Goal: Task Accomplishment & Management: Use online tool/utility

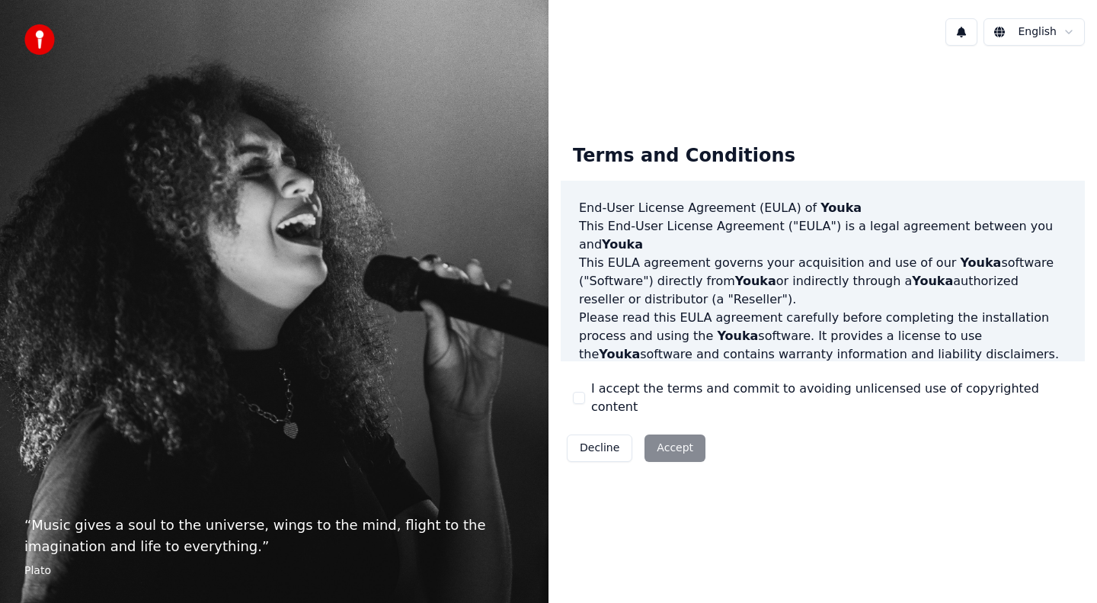
click at [658, 433] on div "Decline Accept" at bounding box center [636, 448] width 151 height 40
click at [670, 443] on div "Decline Accept" at bounding box center [636, 448] width 151 height 40
click at [591, 435] on button "Decline" at bounding box center [600, 447] width 66 height 27
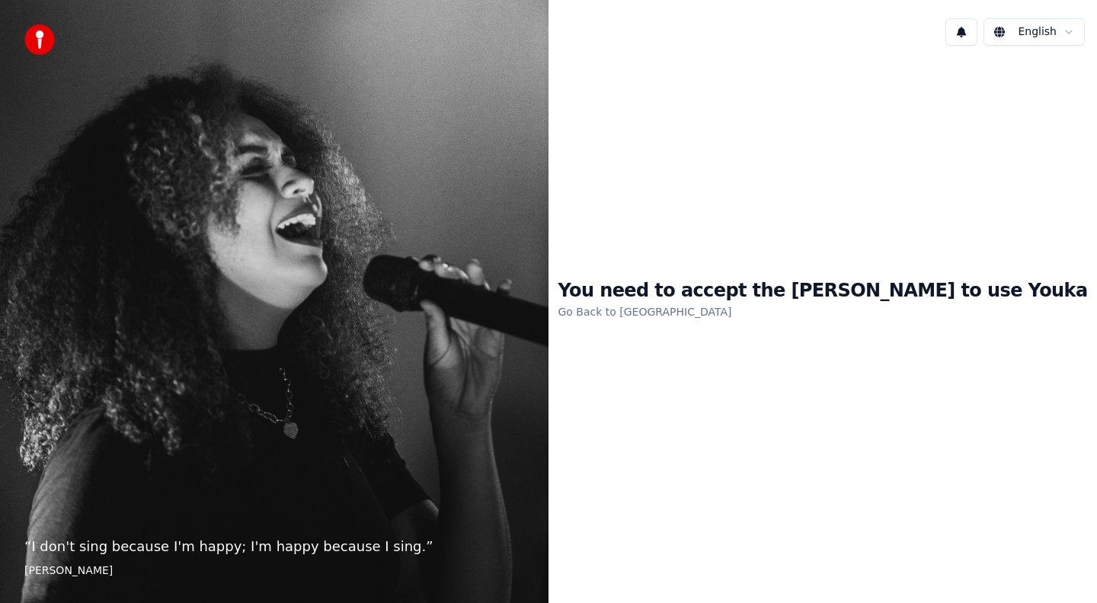
click at [700, 308] on link "Go Back to EULA" at bounding box center [645, 311] width 174 height 24
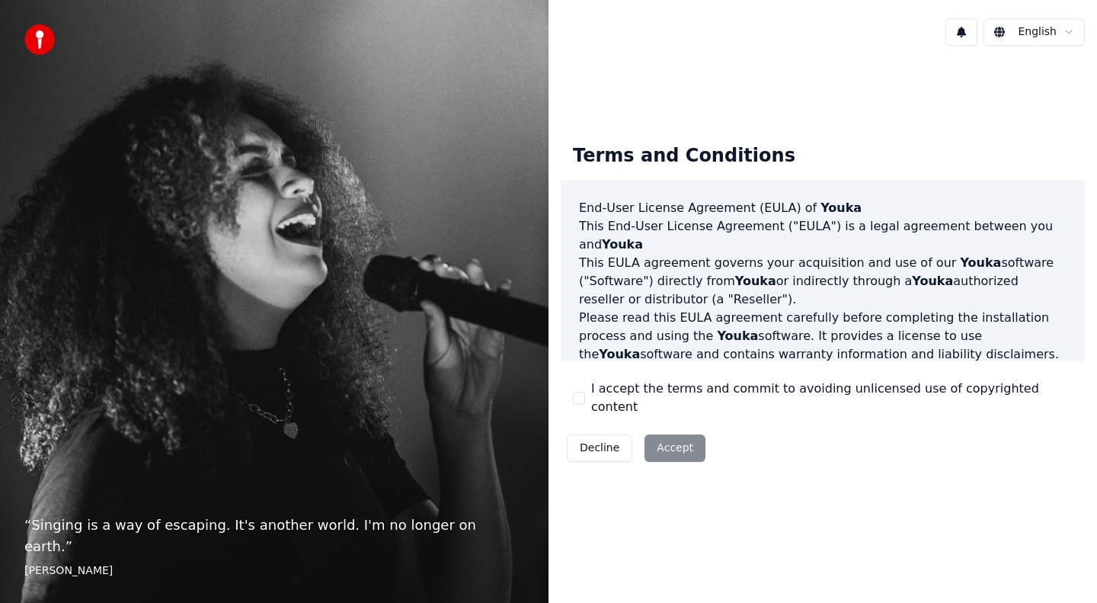
click at [581, 395] on button "I accept the terms and commit to avoiding unlicensed use of copyrighted content" at bounding box center [579, 398] width 12 height 12
click at [669, 438] on button "Accept" at bounding box center [674, 447] width 61 height 27
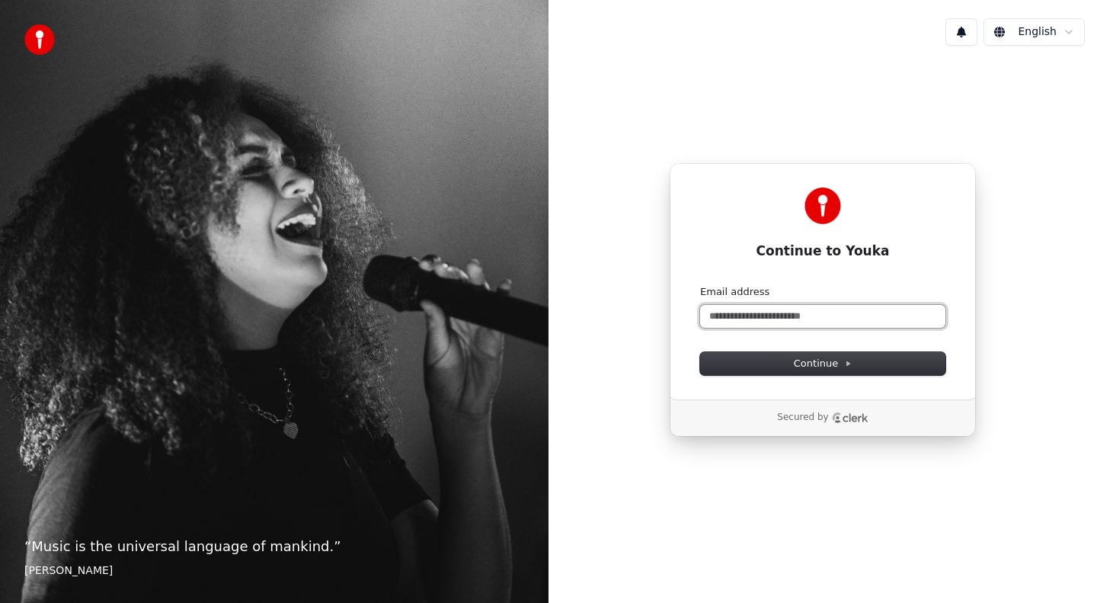
click at [784, 320] on input "Email address" at bounding box center [822, 316] width 245 height 23
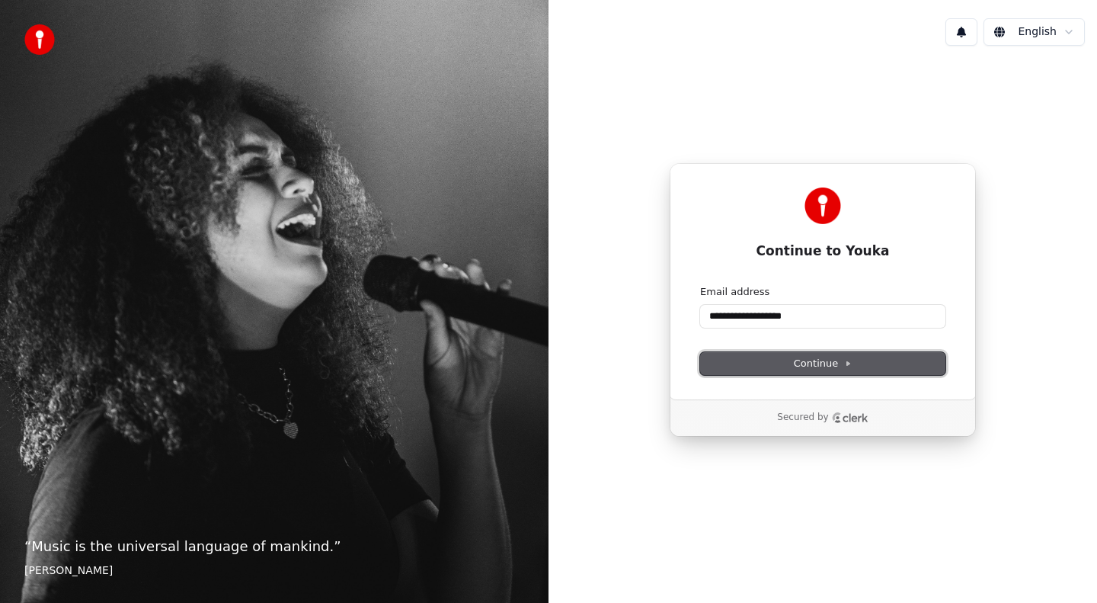
click at [788, 358] on button "Continue" at bounding box center [822, 363] width 245 height 23
type input "**********"
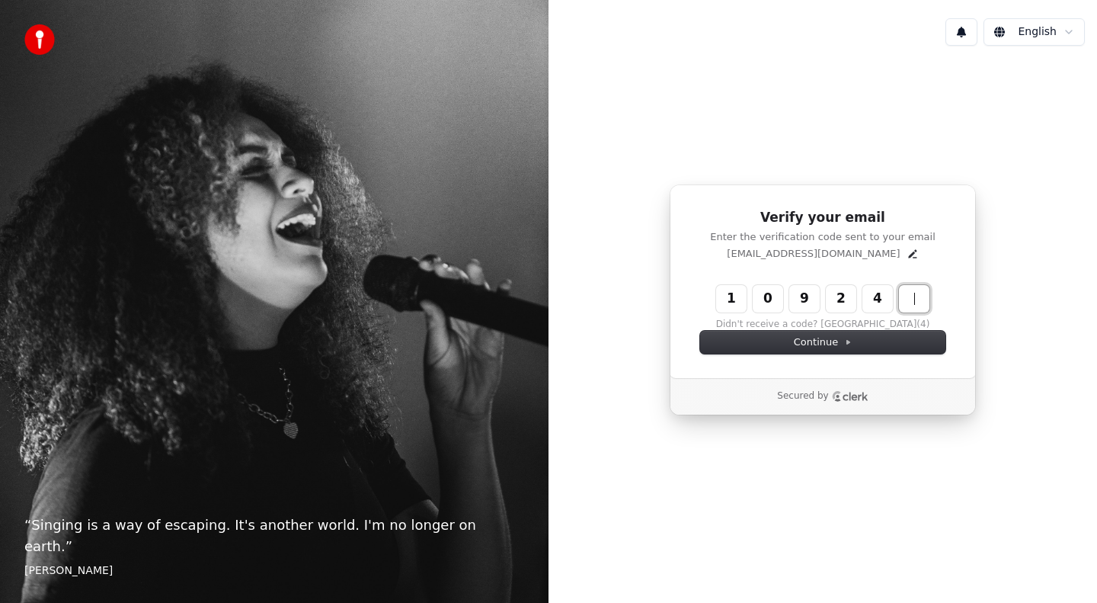
type input "******"
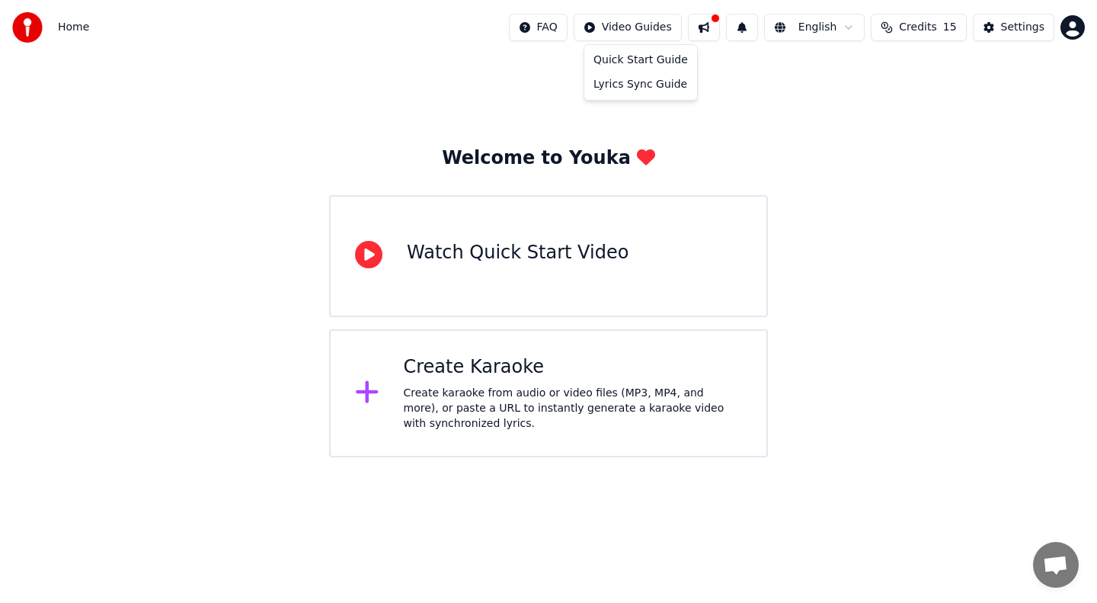
click at [629, 34] on html "Home FAQ Video Guides English Credits 15 Settings Welcome to Youka Watch Quick …" at bounding box center [548, 228] width 1097 height 457
click at [717, 27] on html "Home FAQ Video Guides English Credits 15 Settings Welcome to Youka Watch Quick …" at bounding box center [548, 228] width 1097 height 457
click at [717, 27] on button at bounding box center [704, 27] width 32 height 27
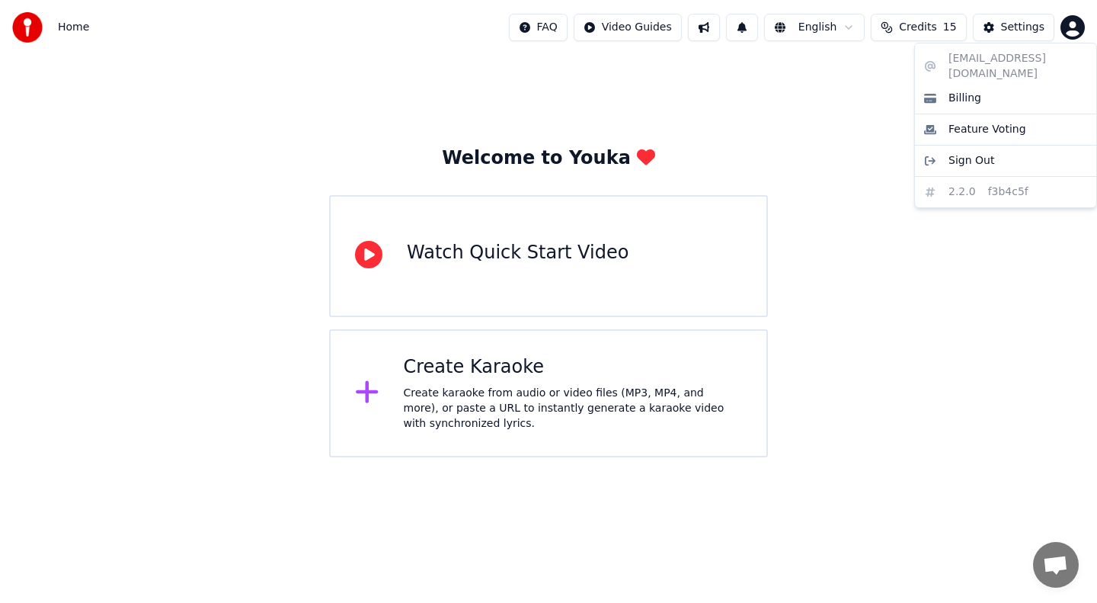
click at [1070, 28] on html "Home FAQ Video Guides English Credits 15 Settings Welcome to Youka Watch Quick …" at bounding box center [548, 228] width 1097 height 457
click at [967, 91] on span "Billing" at bounding box center [964, 98] width 33 height 15
click at [476, 391] on div "Create karaoke from audio or video files (MP3, MP4, and more), or paste a URL t…" at bounding box center [573, 408] width 339 height 46
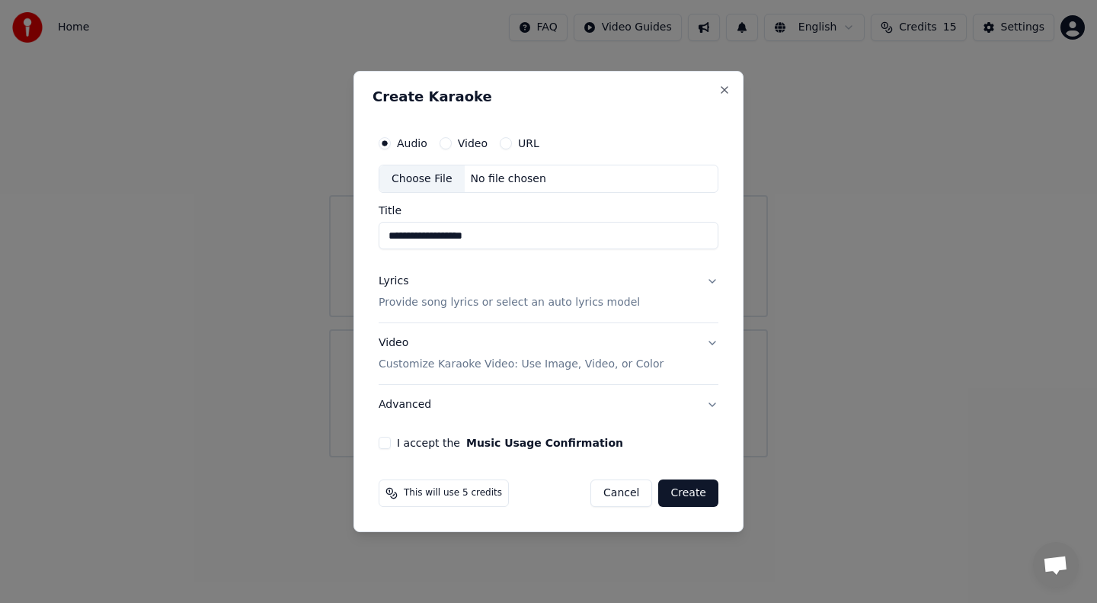
type input "**********"
click at [677, 494] on button "Create" at bounding box center [688, 492] width 60 height 27
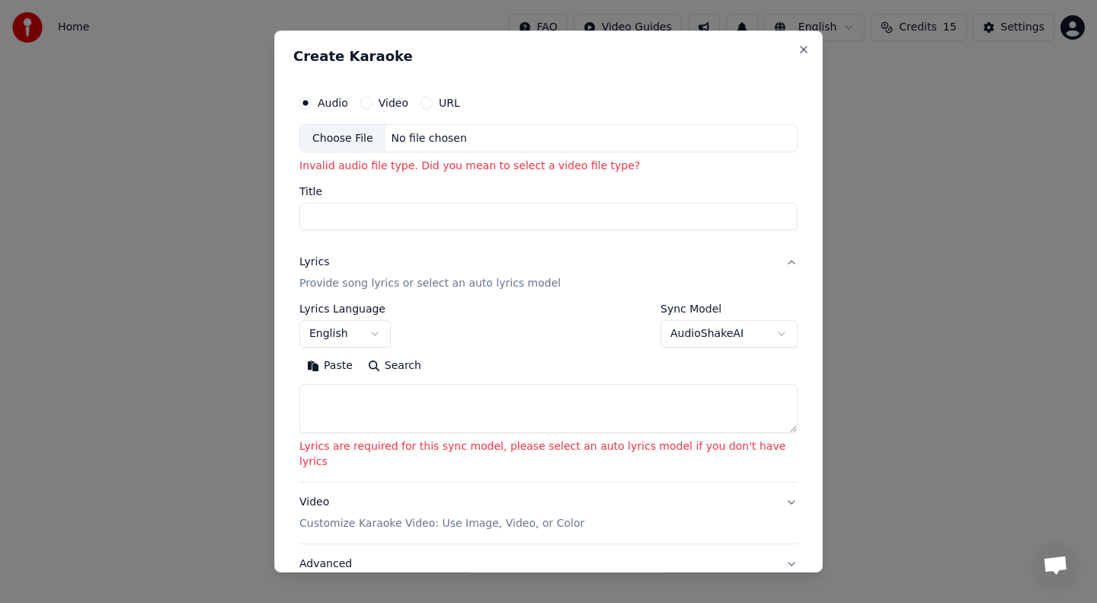
select select
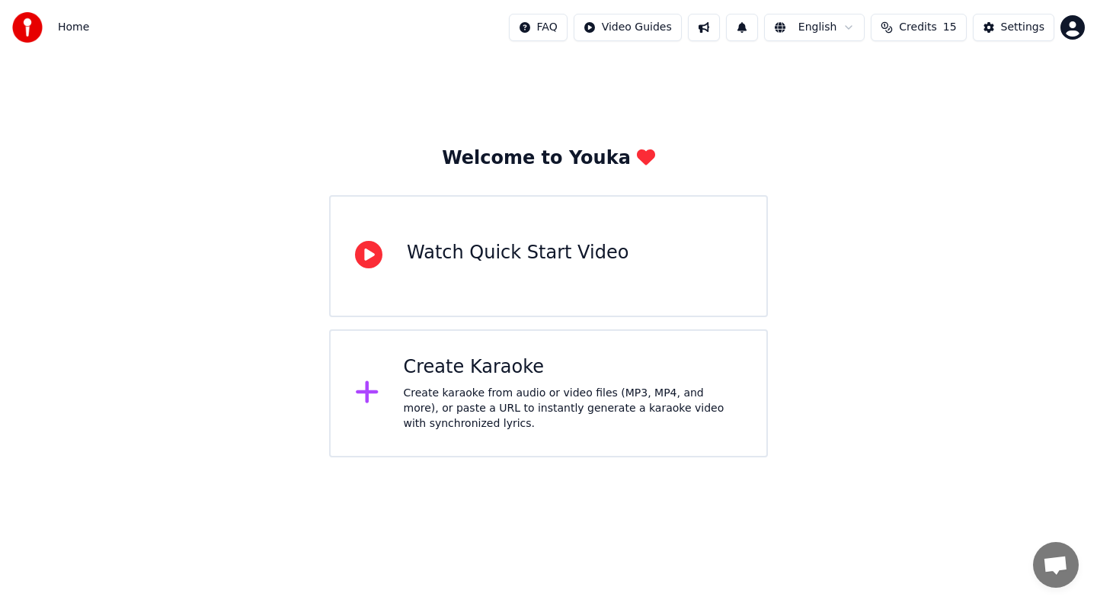
click at [1022, 29] on div "Settings" at bounding box center [1022, 27] width 43 height 15
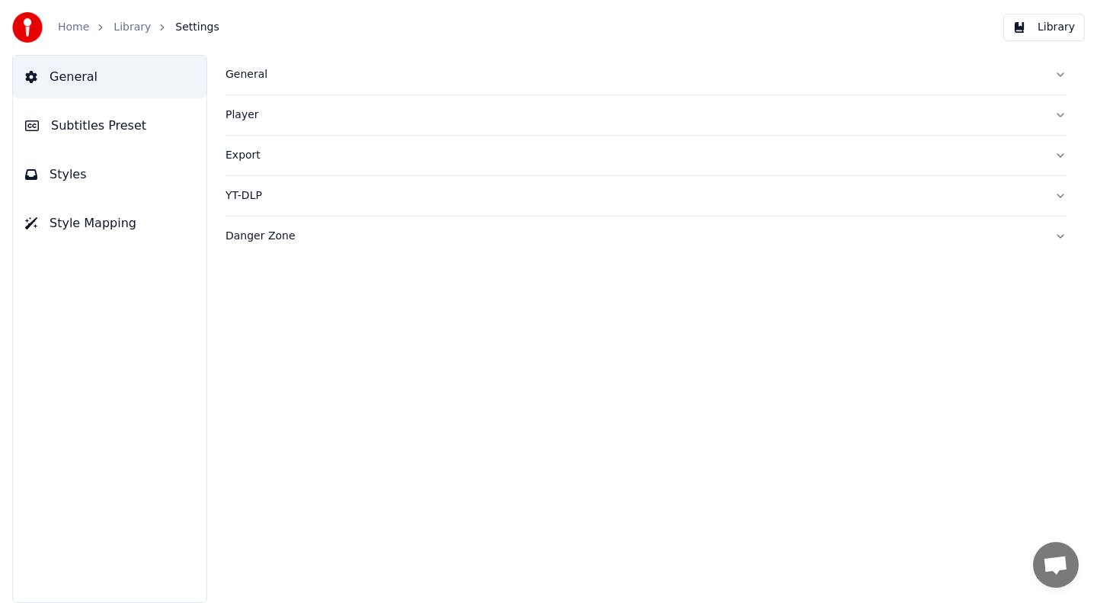
click at [28, 23] on img at bounding box center [27, 27] width 30 height 30
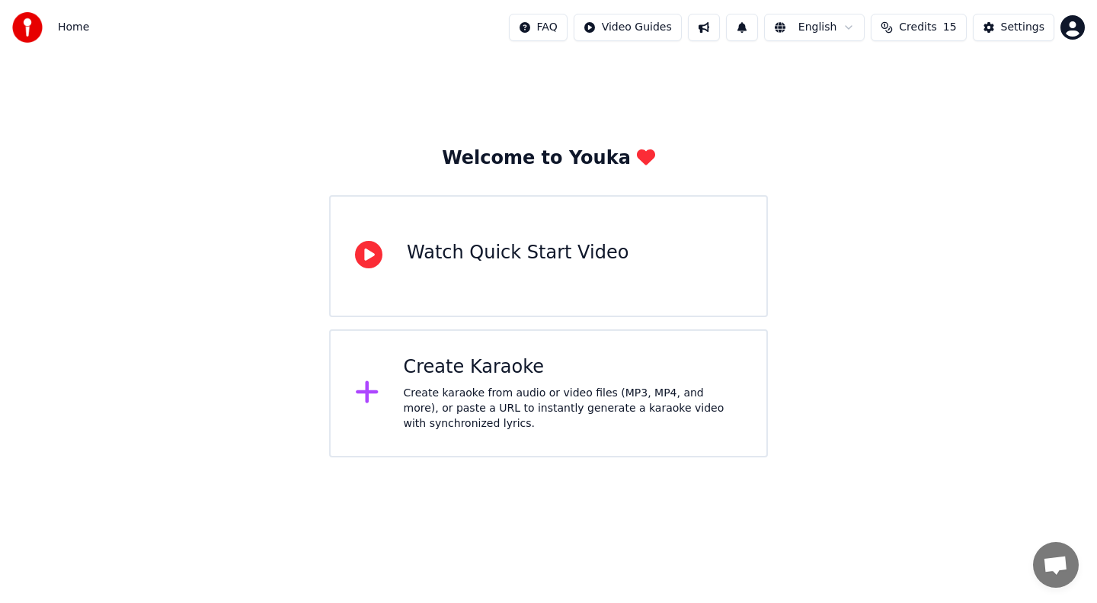
click at [71, 27] on span "Home" at bounding box center [73, 27] width 31 height 15
click at [1066, 30] on html "Home FAQ Video Guides English Credits 15 Settings Welcome to Youka Watch Quick …" at bounding box center [548, 228] width 1097 height 457
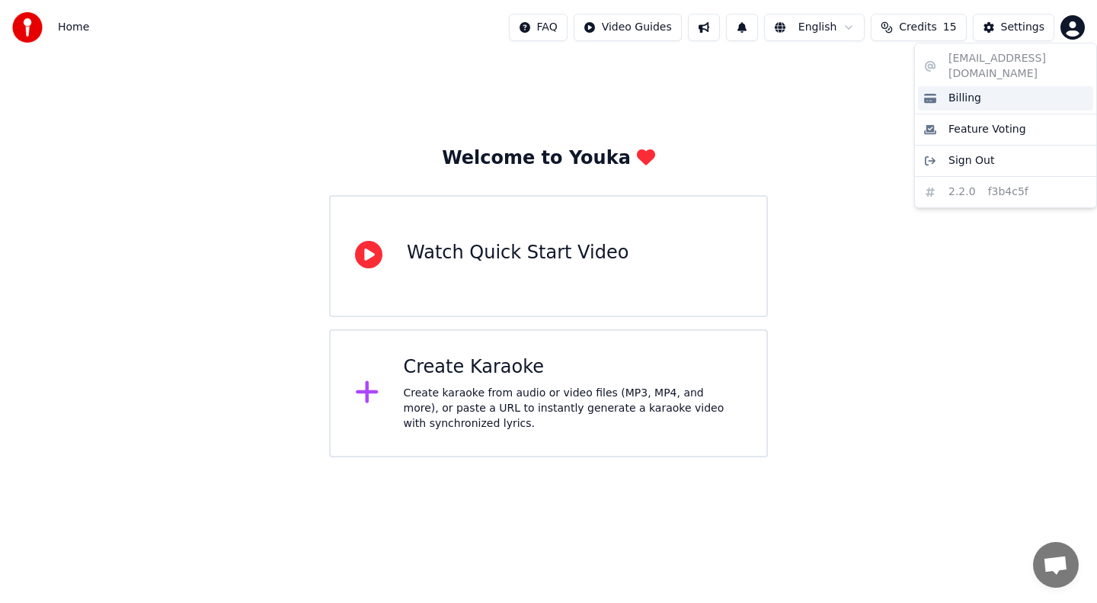
click at [963, 91] on span "Billing" at bounding box center [964, 98] width 33 height 15
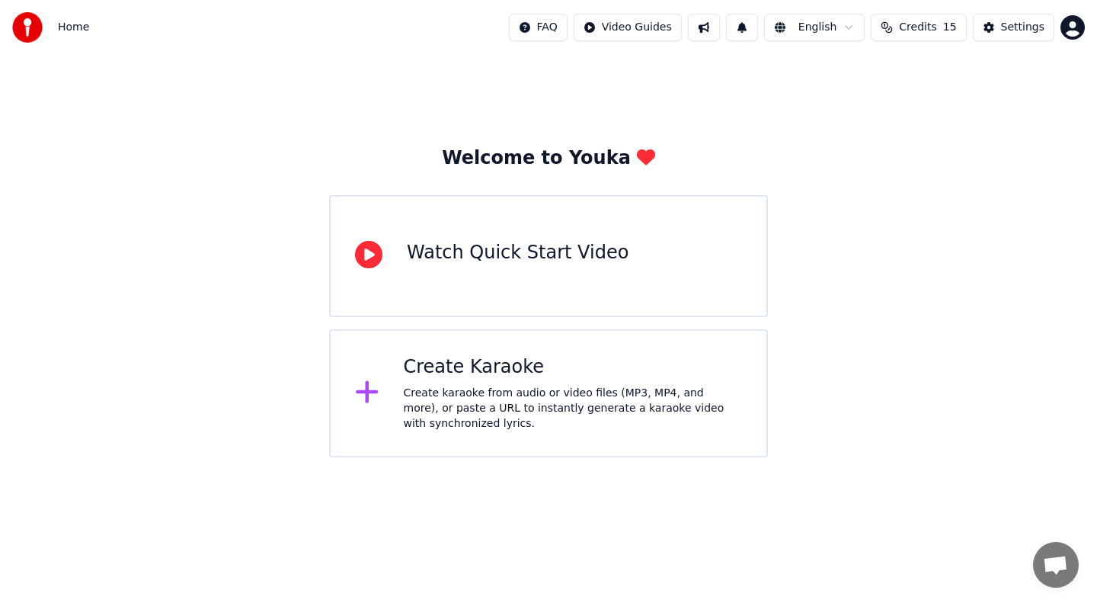
click at [1054, 560] on span "Open chat" at bounding box center [1055, 565] width 25 height 21
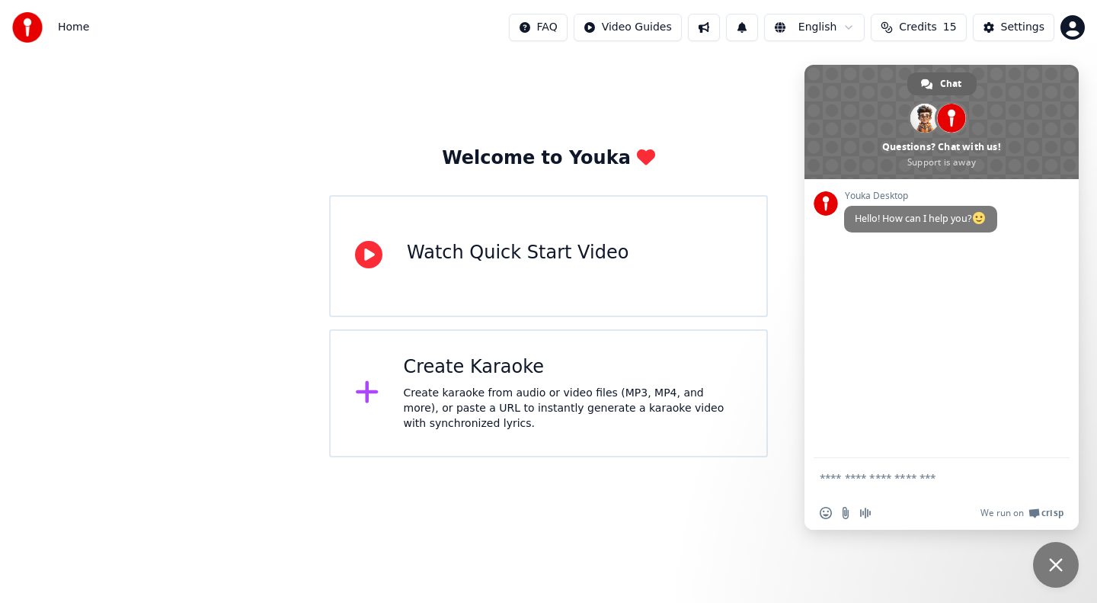
click at [872, 483] on textarea "Compose your message..." at bounding box center [925, 478] width 210 height 14
type textarea "**********"
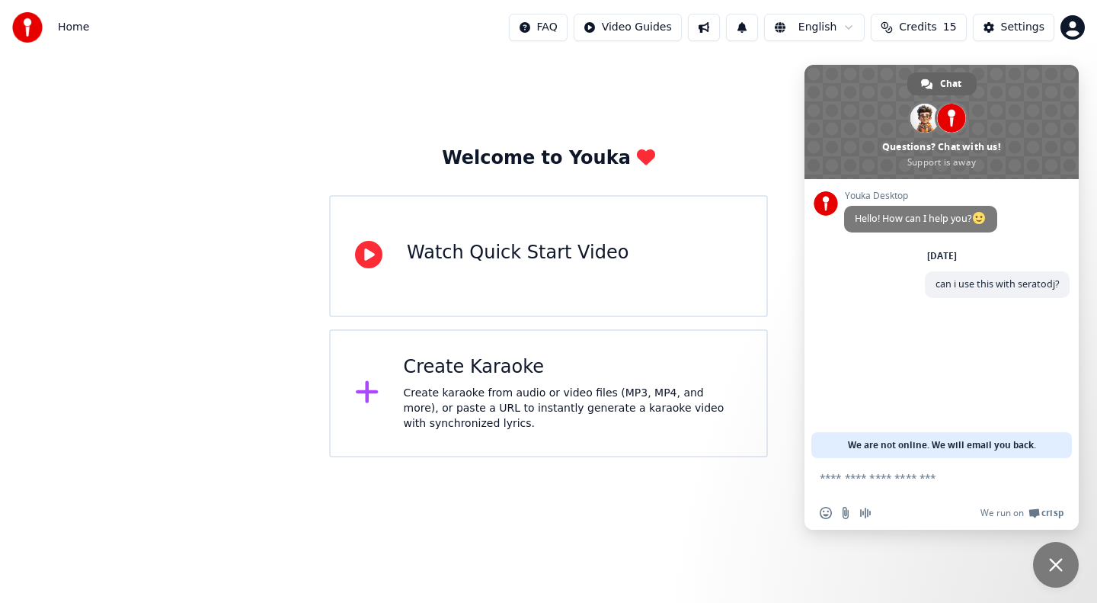
click at [1063, 567] on span "Close chat" at bounding box center [1056, 565] width 46 height 46
